Goal: Task Accomplishment & Management: Complete application form

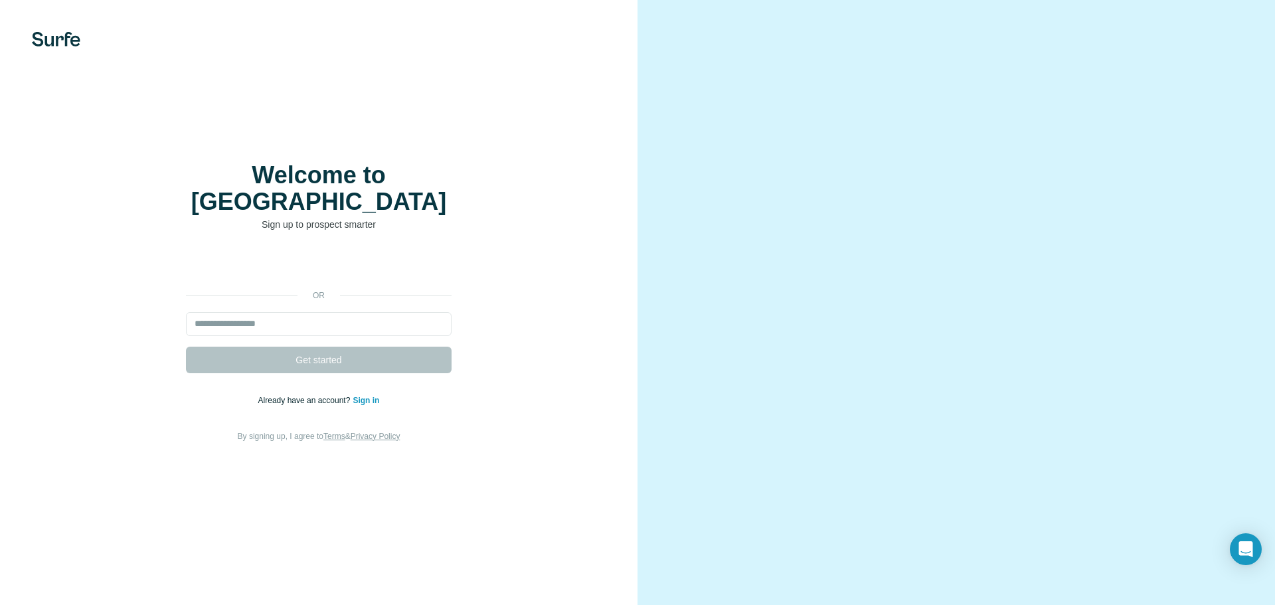
click at [376, 297] on div "or Get started Already have an account? Sign in By signing up, I agree to Terms…" at bounding box center [319, 347] width 584 height 191
click at [373, 312] on input "email" at bounding box center [319, 324] width 266 height 24
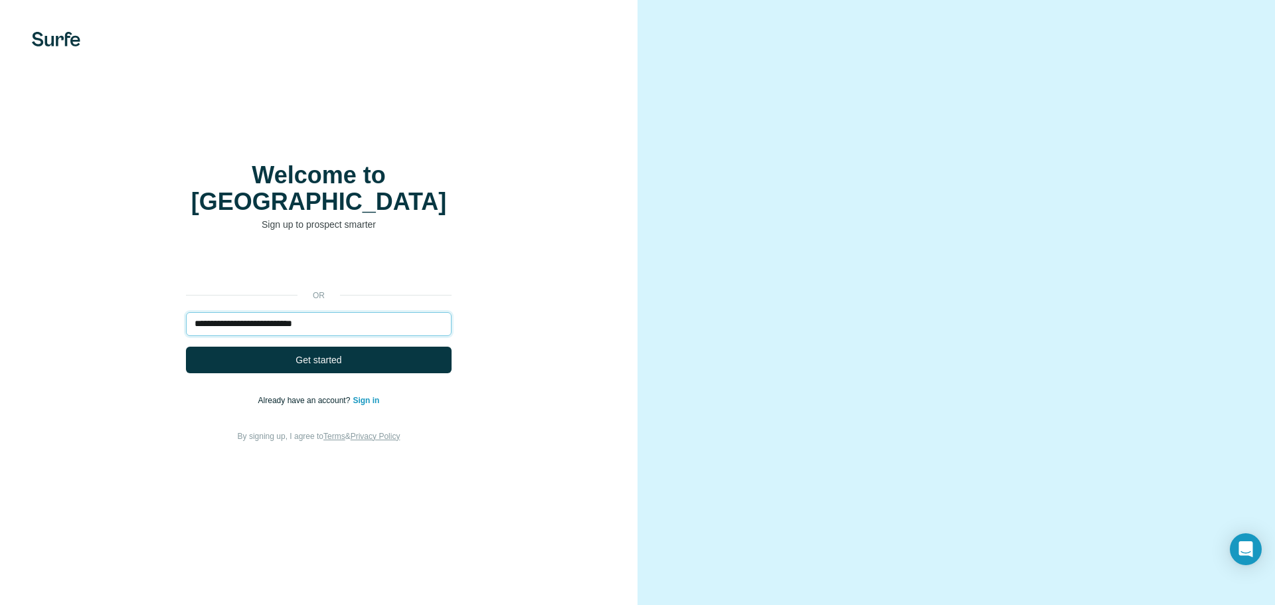
type input "**********"
click at [186, 347] on button "Get started" at bounding box center [319, 360] width 266 height 27
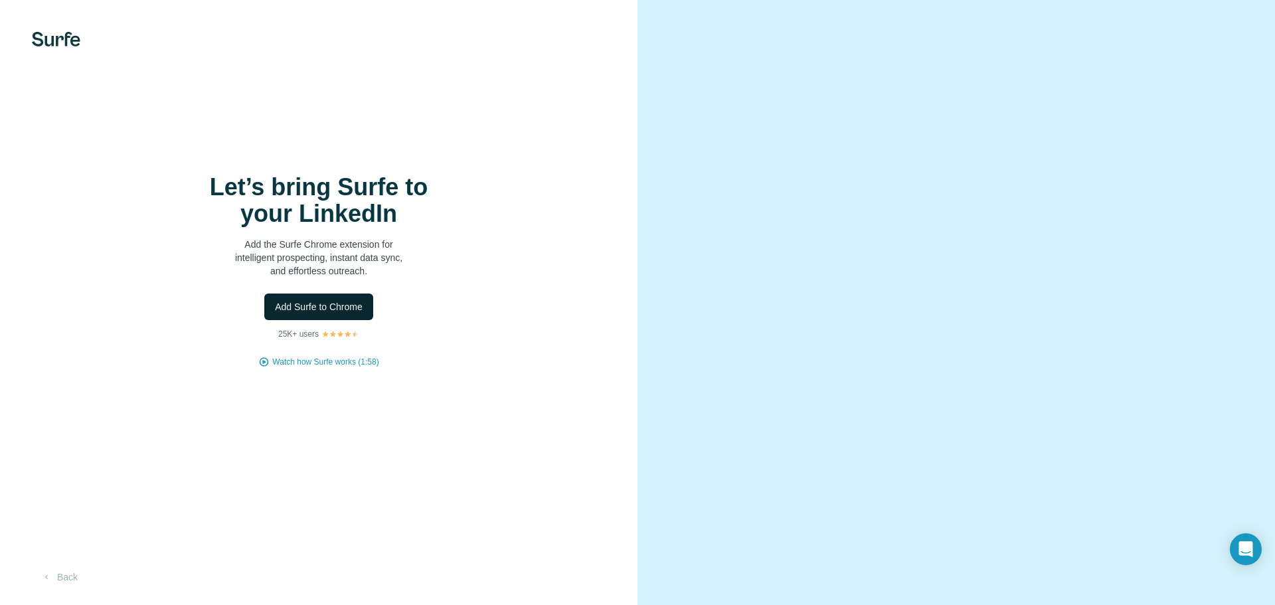
click at [366, 299] on button "Add Surfe to Chrome" at bounding box center [318, 307] width 109 height 27
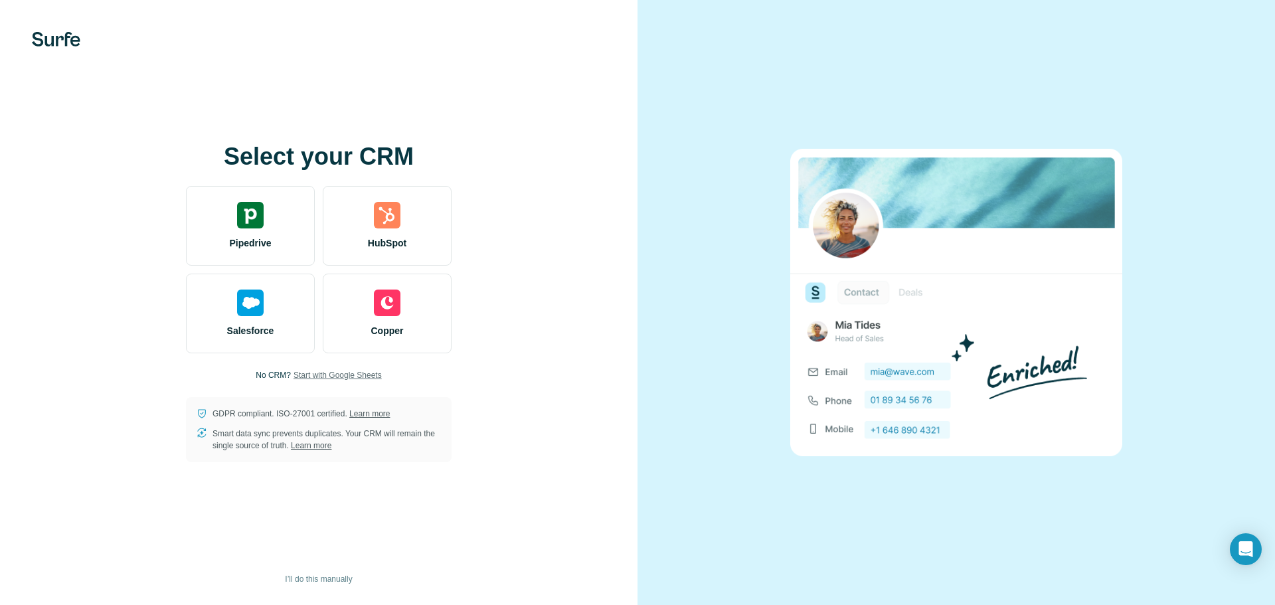
click at [358, 375] on span "Start with Google Sheets" at bounding box center [338, 375] width 88 height 12
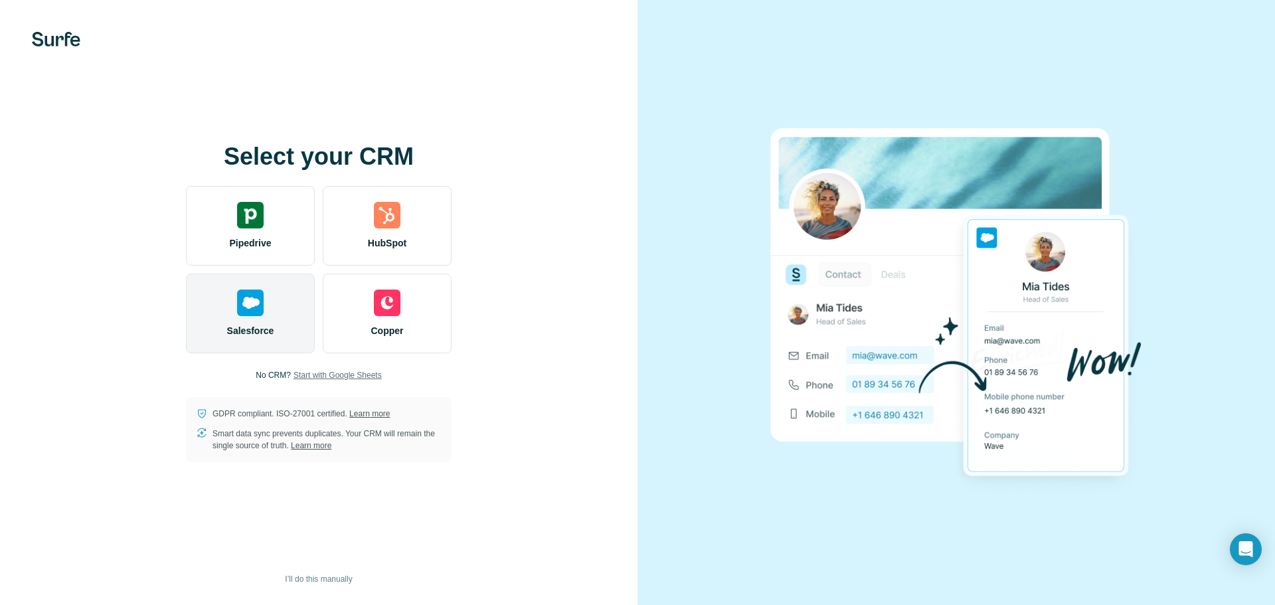
click at [276, 320] on div "Salesforce" at bounding box center [250, 314] width 129 height 80
